Goal: Information Seeking & Learning: Learn about a topic

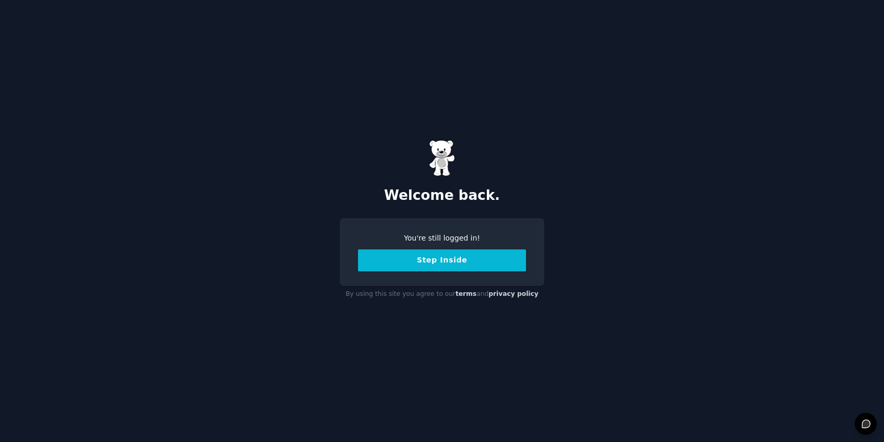
click at [448, 261] on button "Step Inside" at bounding box center [442, 261] width 168 height 22
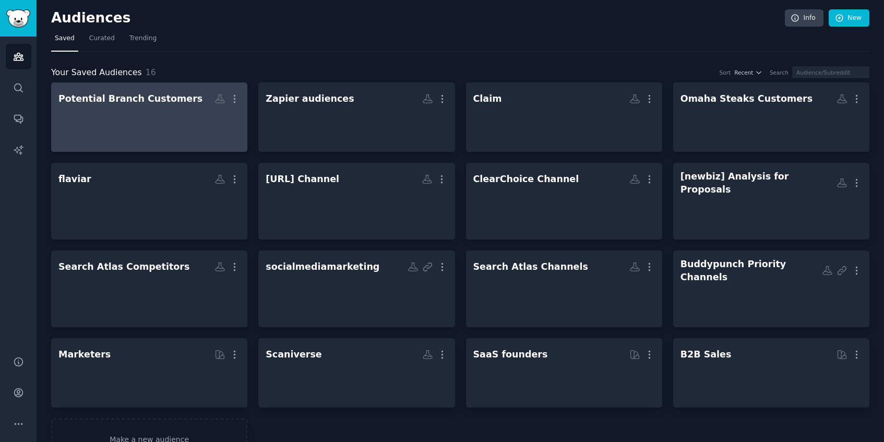
click at [179, 122] on div at bounding box center [149, 126] width 182 height 37
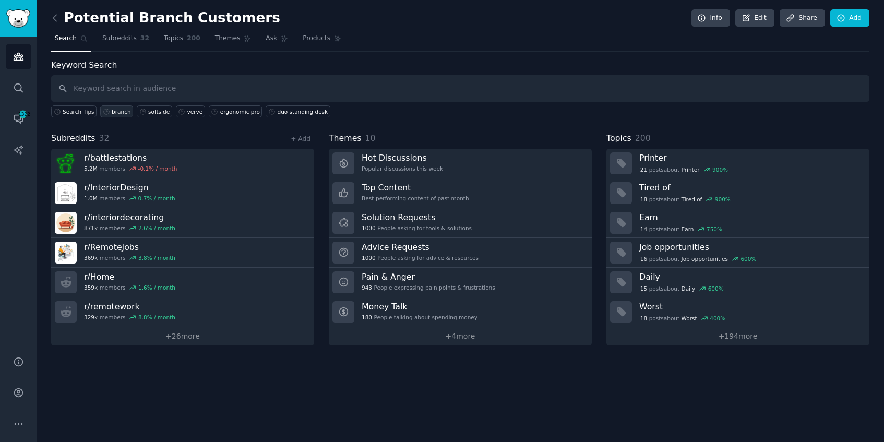
click at [126, 113] on div "branch" at bounding box center [121, 111] width 19 height 7
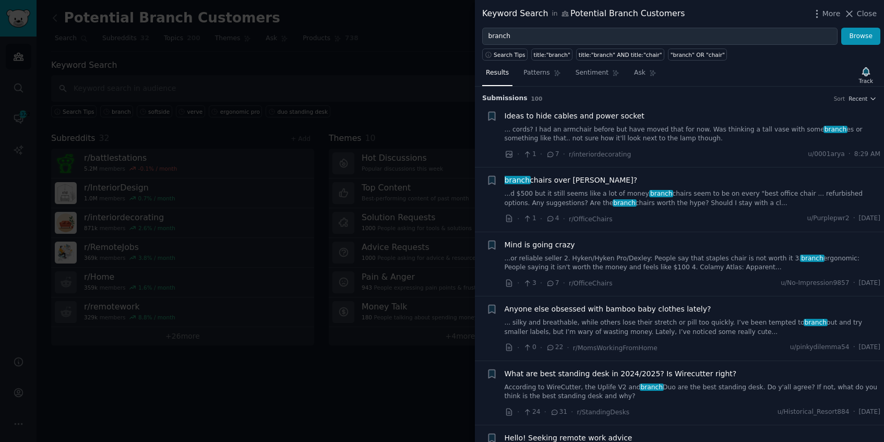
click at [695, 197] on link "...d $500 but it still seems like a lot of money. branch chairs seem to be on e…" at bounding box center [693, 199] width 376 height 18
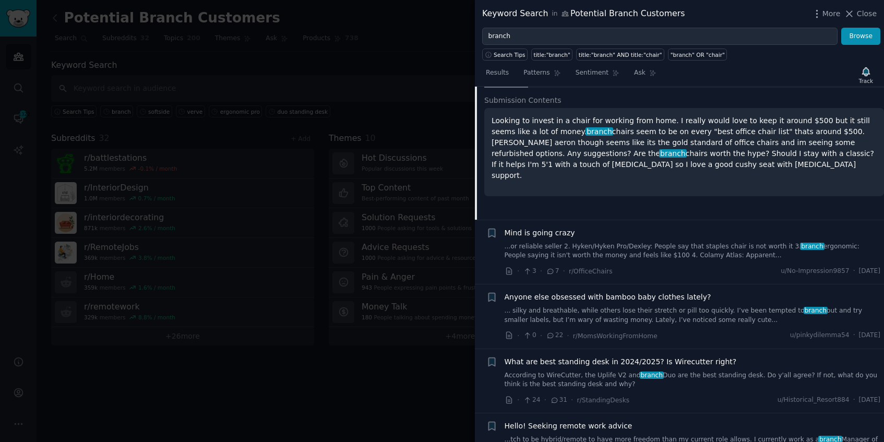
scroll to position [183, 0]
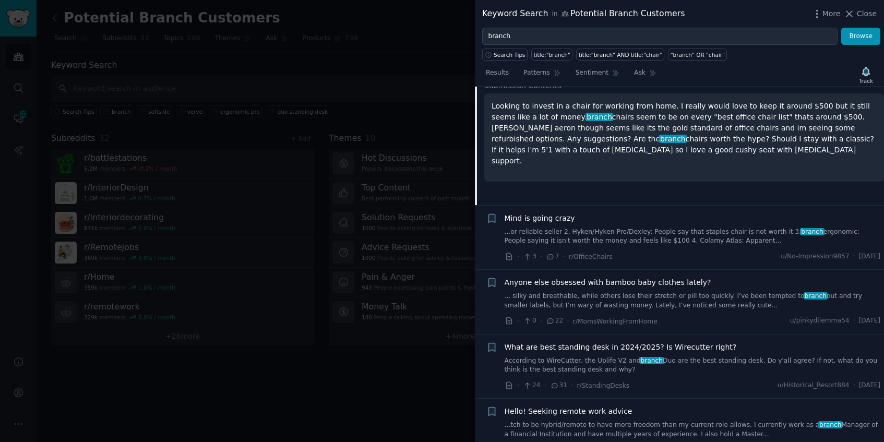
click at [693, 239] on link "...or reliable seller 2. Hyken/Hyken Pro/Dexley: People say that staples chair …" at bounding box center [693, 237] width 376 height 18
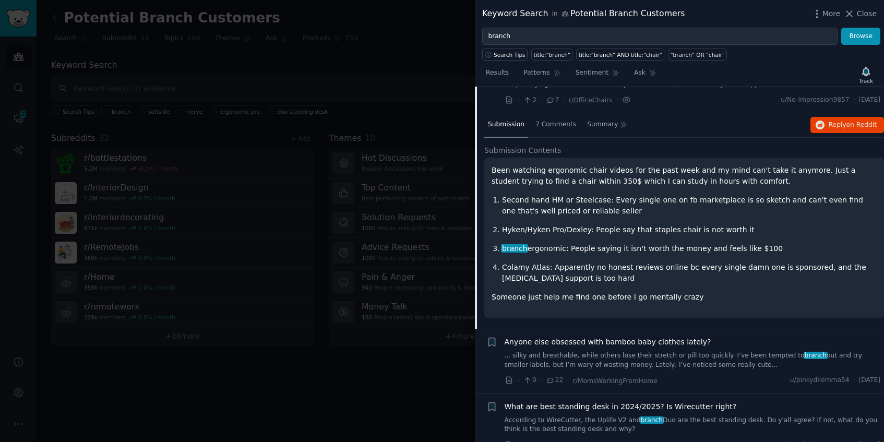
scroll to position [145, 0]
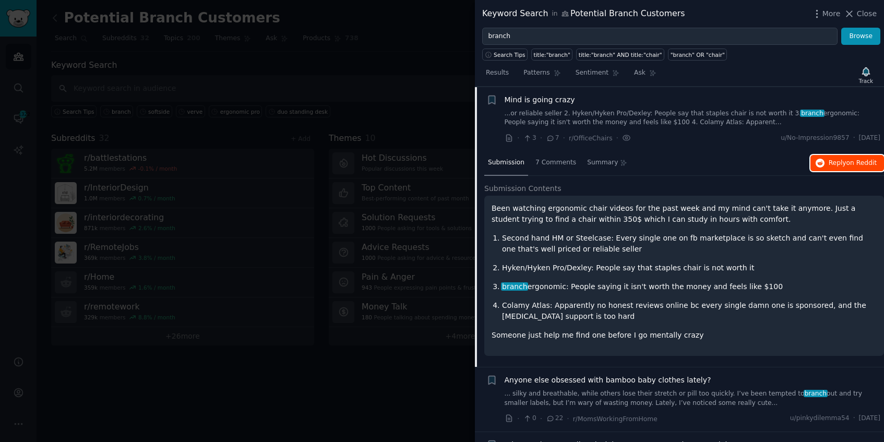
click at [831, 159] on span "Reply on Reddit" at bounding box center [853, 163] width 48 height 9
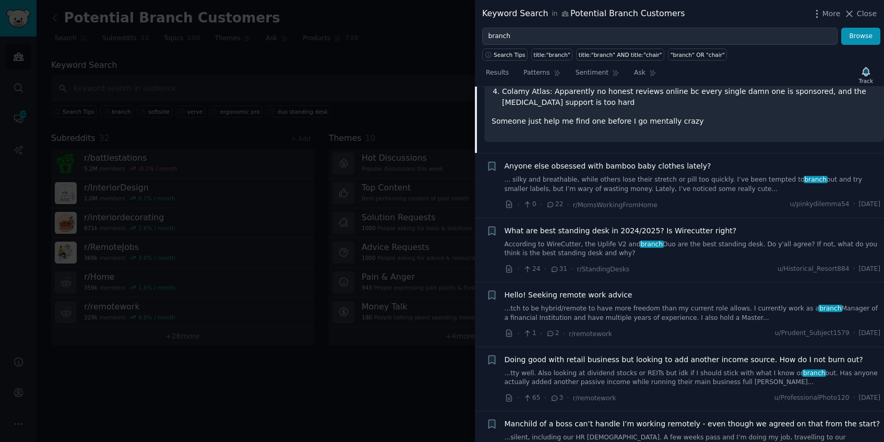
scroll to position [370, 0]
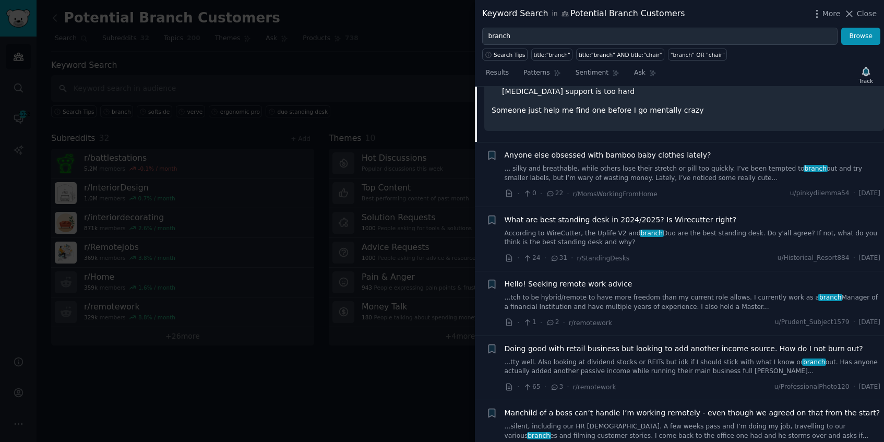
click at [664, 232] on link "According to WireCutter, the Uplife V2 and branch Duo are the best standing des…" at bounding box center [693, 238] width 376 height 18
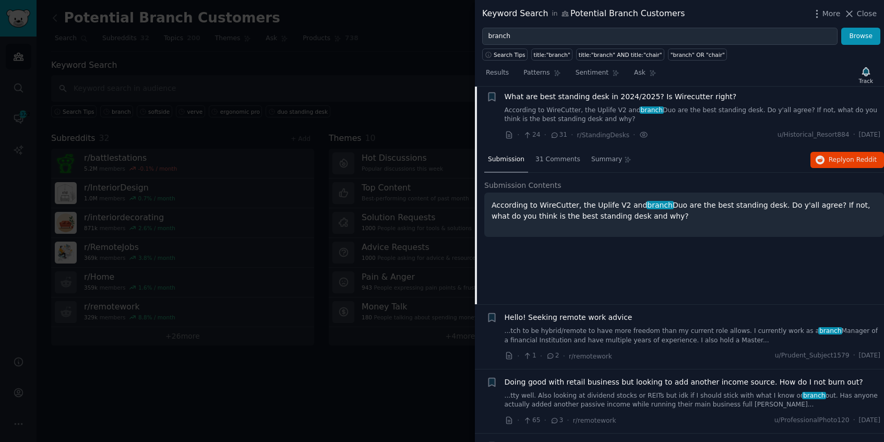
scroll to position [274, 0]
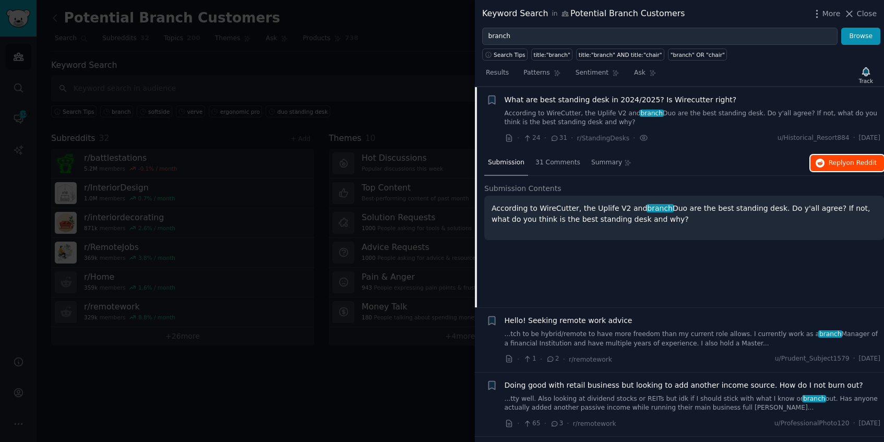
click at [834, 160] on span "Reply on Reddit" at bounding box center [853, 163] width 48 height 9
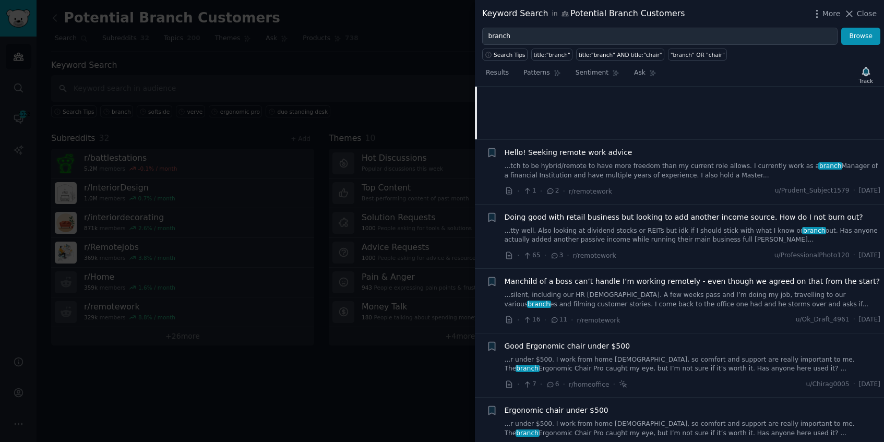
scroll to position [446, 0]
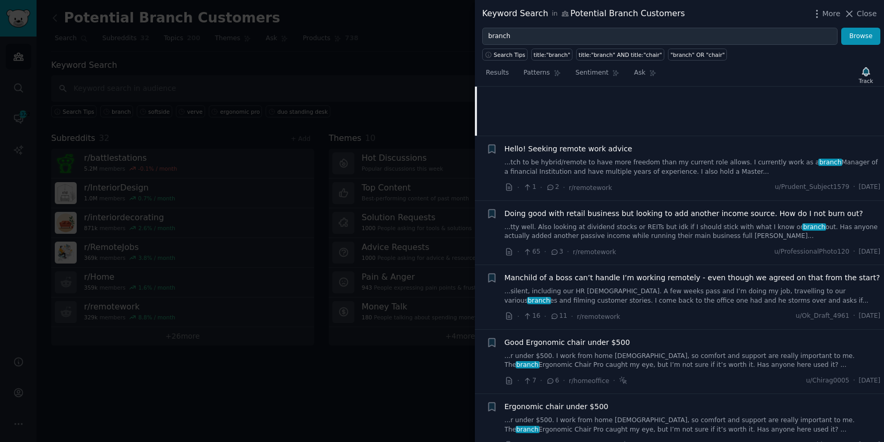
click at [672, 358] on link "...r under $500. I work from home [DEMOGRAPHIC_DATA], so comfort and support ar…" at bounding box center [693, 361] width 376 height 18
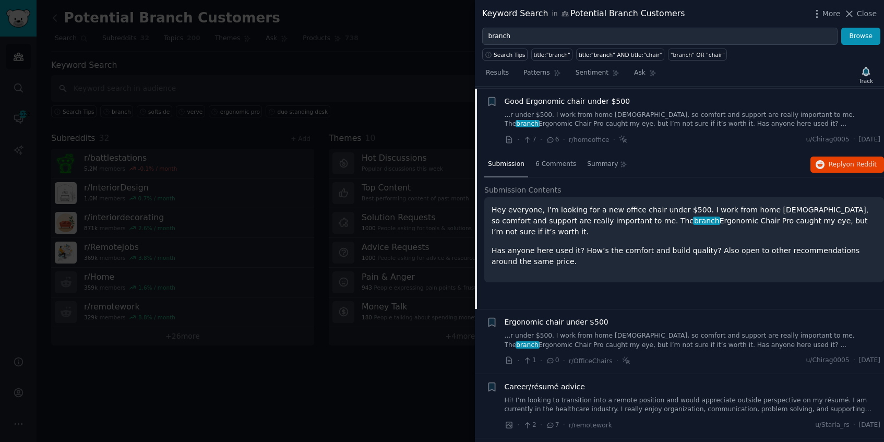
scroll to position [532, 0]
click at [834, 165] on span "Reply on Reddit" at bounding box center [853, 163] width 48 height 9
